Goal: Find contact information: Find contact information

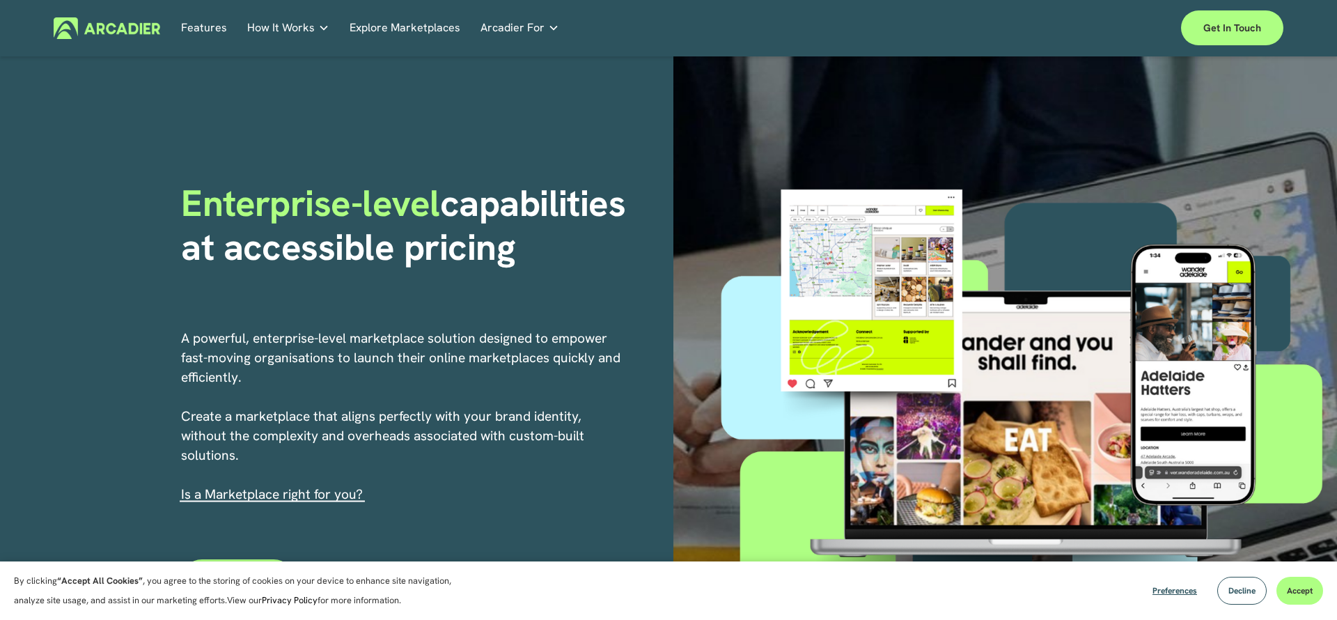
click at [469, 303] on div "Enterprise-level capabilities at accessible pricing" at bounding box center [422, 245] width 483 height 126
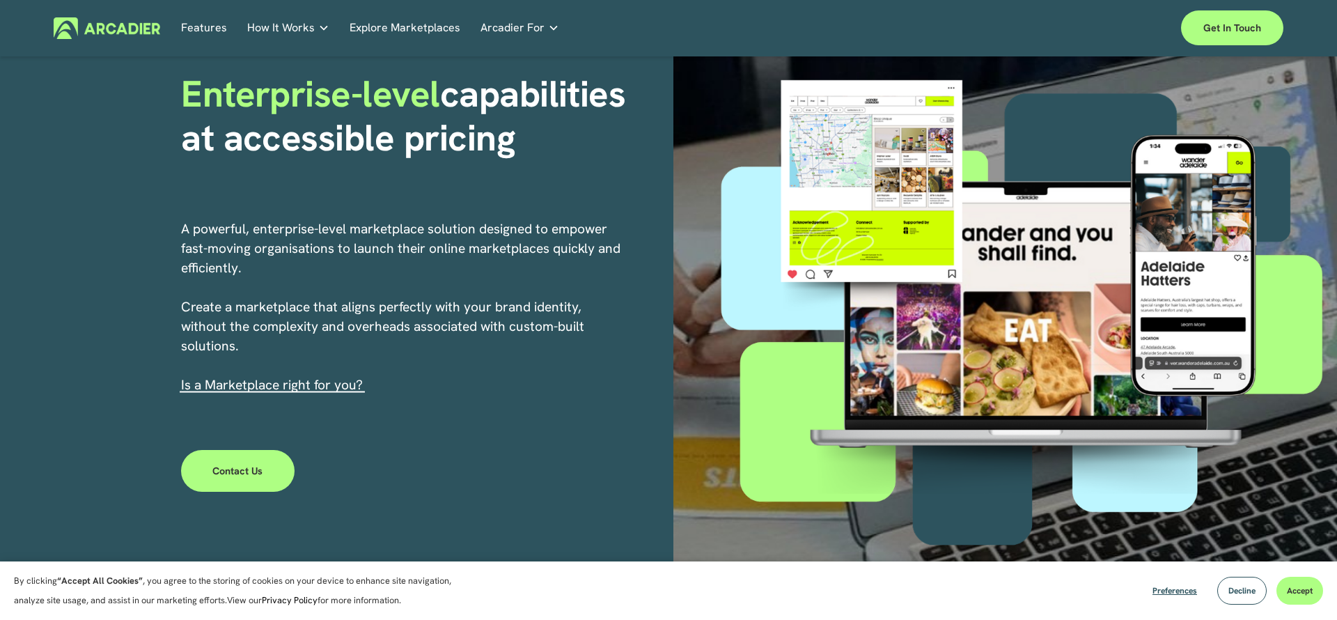
scroll to position [110, 0]
click at [487, 421] on div "Enterprise-level capabilities at accessible pricing A powerful, enterprise-leve…" at bounding box center [668, 302] width 1337 height 713
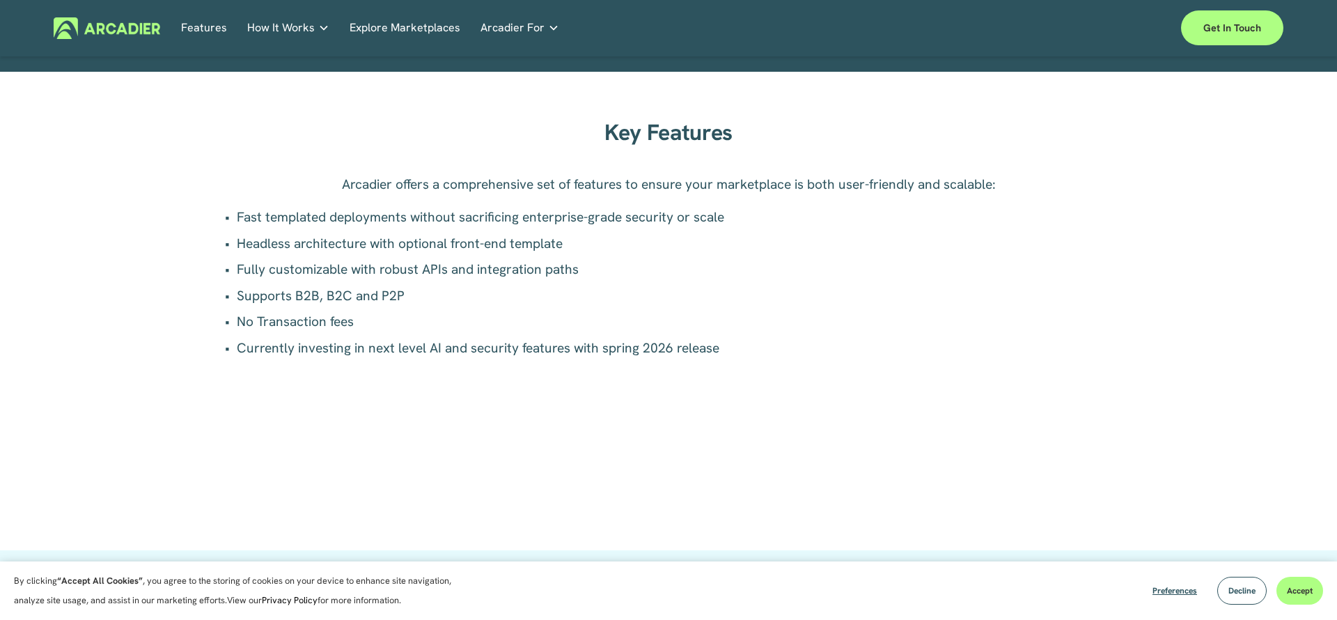
scroll to position [988, 0]
click at [387, 295] on p "Supports B2B, B2C and P2P" at bounding box center [676, 296] width 878 height 20
copy p "P2P"
click at [546, 233] on p "Headless architecture with optional front-end template" at bounding box center [676, 243] width 878 height 20
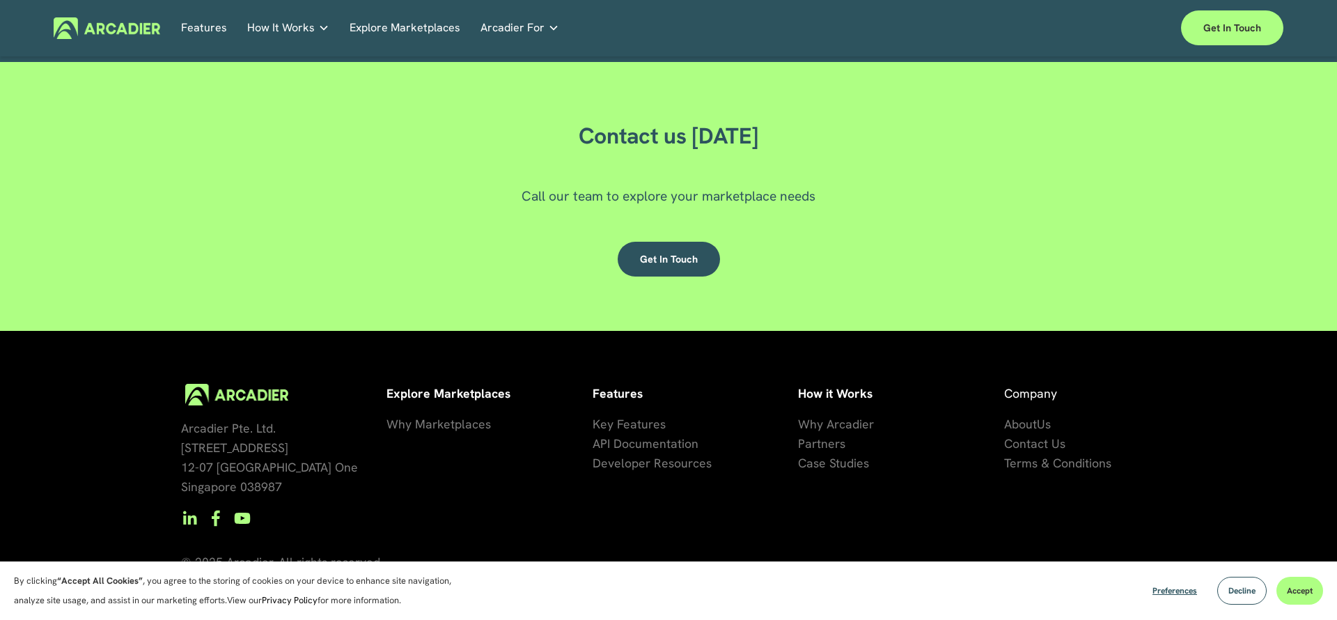
scroll to position [4223, 0]
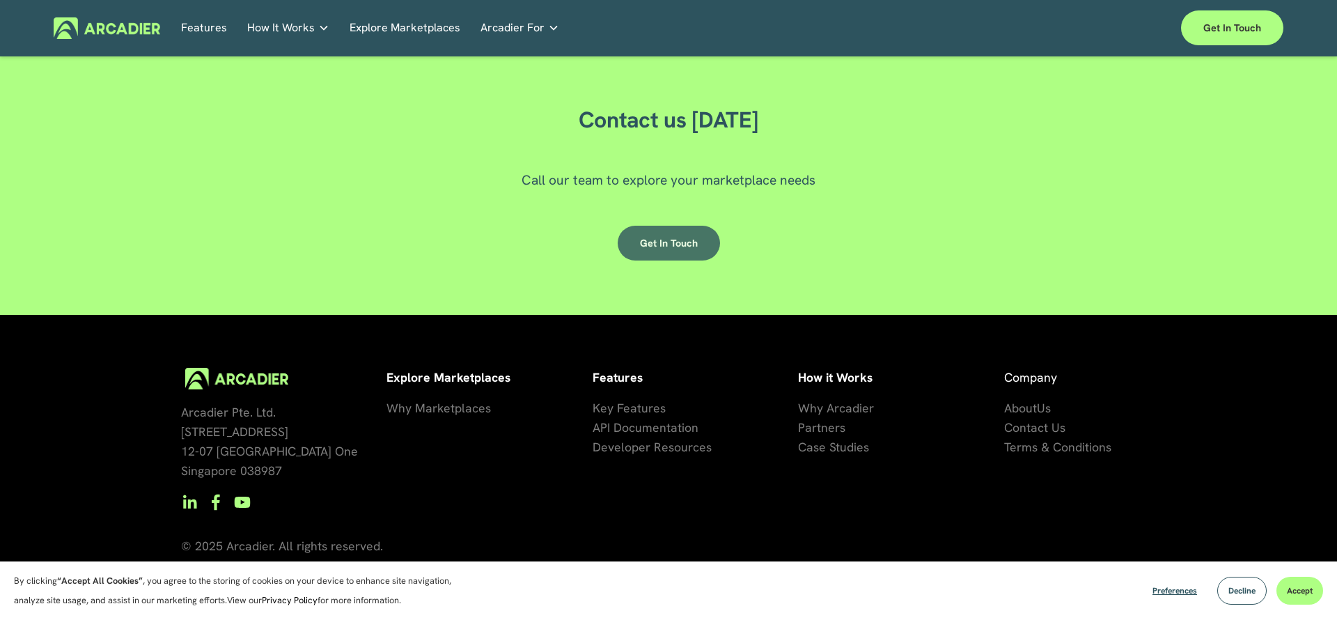
click at [668, 242] on link "Get in touch" at bounding box center [669, 243] width 102 height 35
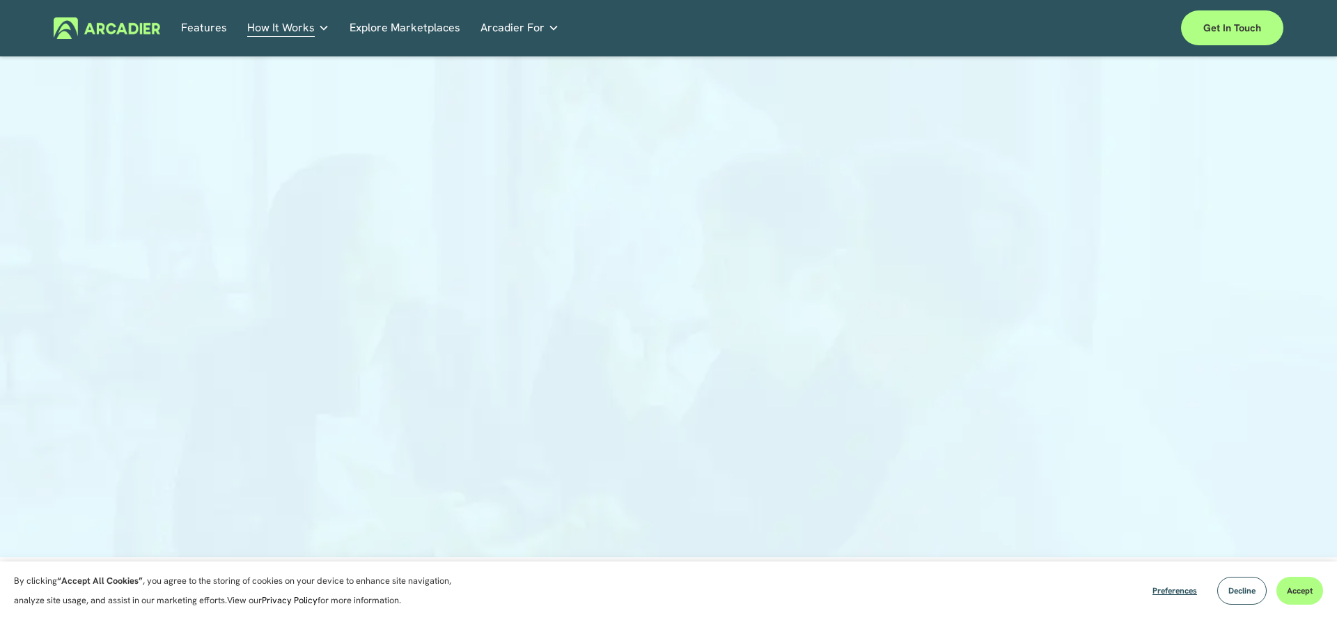
scroll to position [81, 0]
click at [264, 350] on div at bounding box center [668, 270] width 1337 height 566
click at [242, 264] on div at bounding box center [668, 339] width 1337 height 566
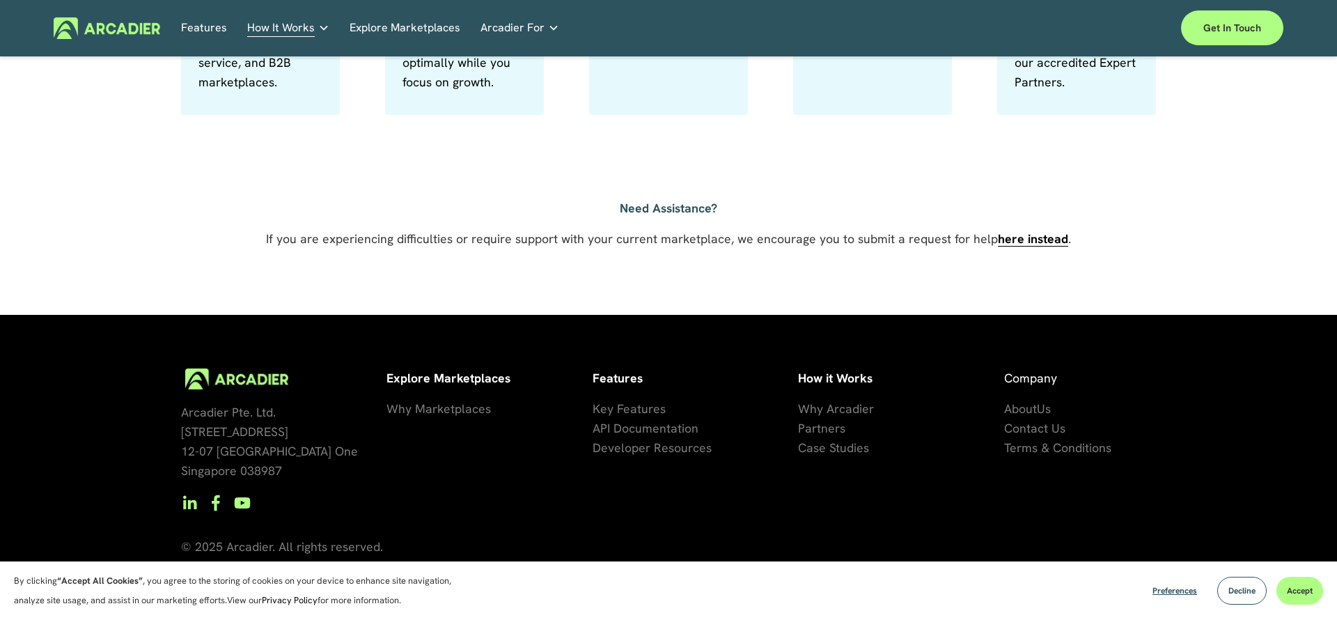
scroll to position [0, 0]
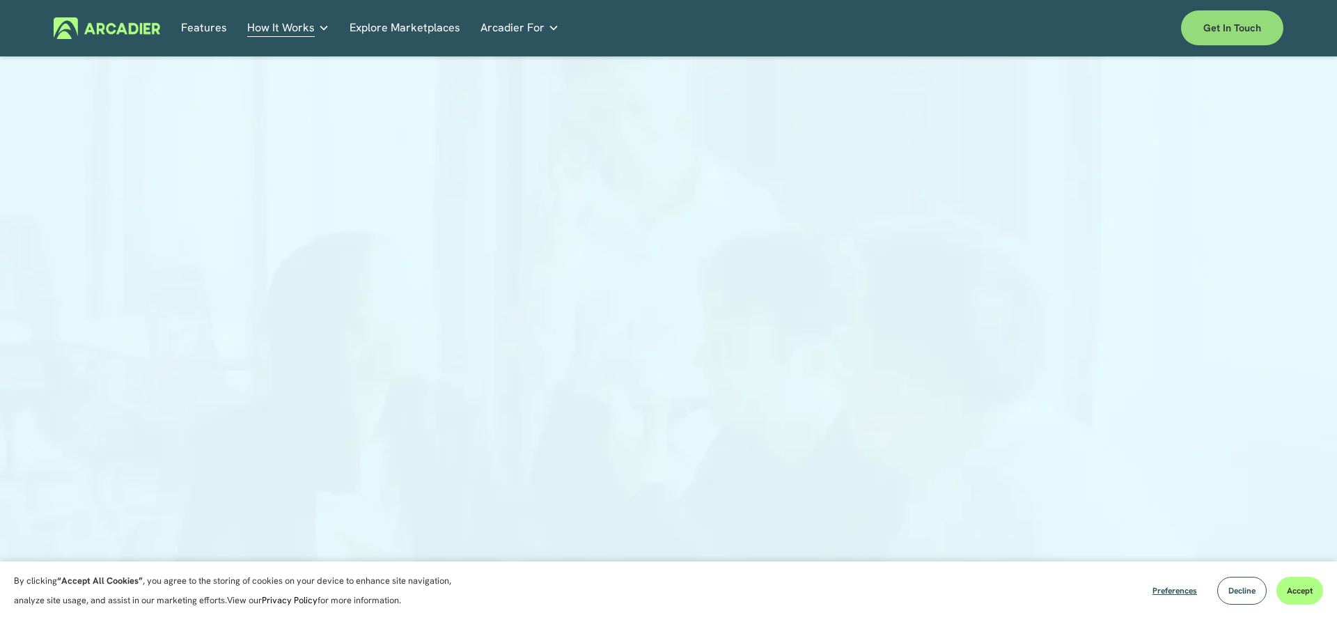
click at [1243, 27] on link "Get in touch" at bounding box center [1232, 27] width 102 height 35
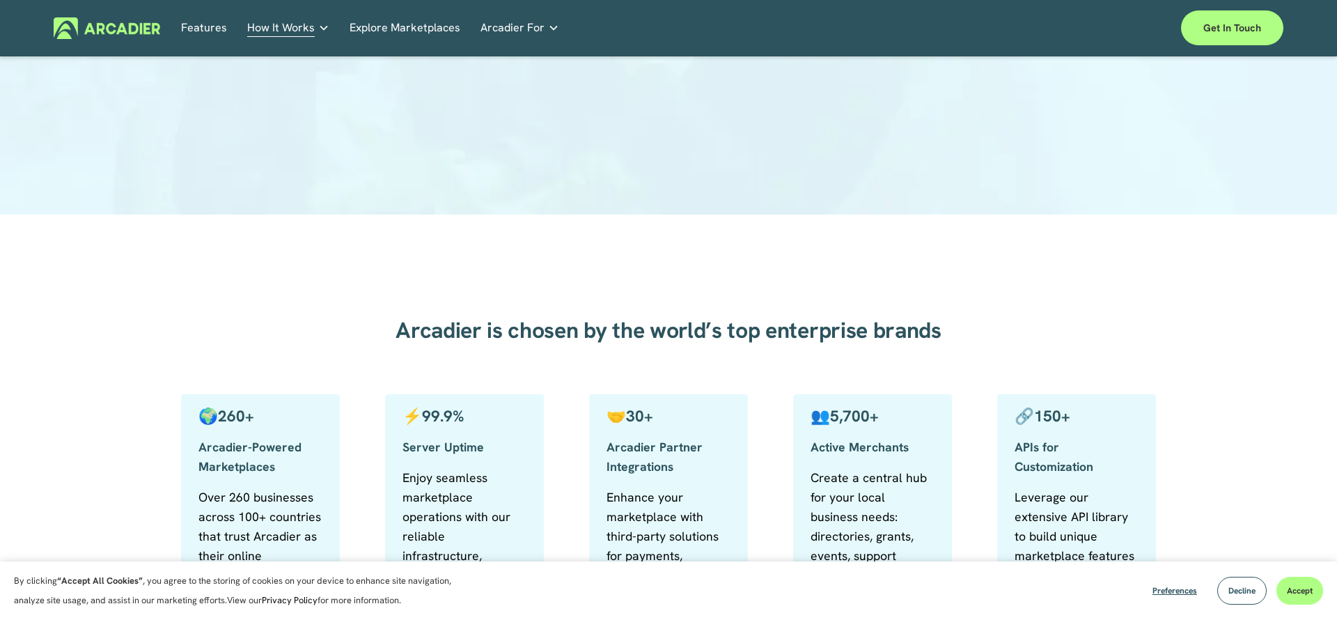
scroll to position [421, 0]
click at [1231, 590] on span "Decline" at bounding box center [1242, 590] width 27 height 11
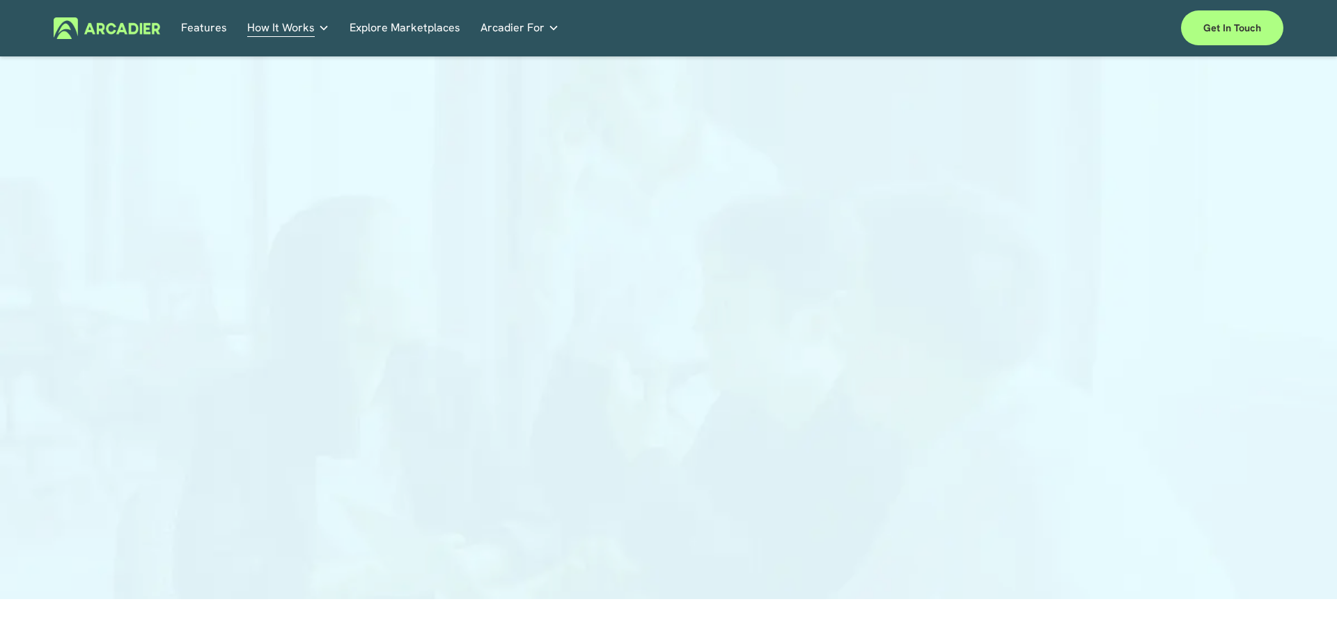
scroll to position [33, 0]
click at [704, 403] on div at bounding box center [668, 328] width 650 height 545
